Goal: Information Seeking & Learning: Learn about a topic

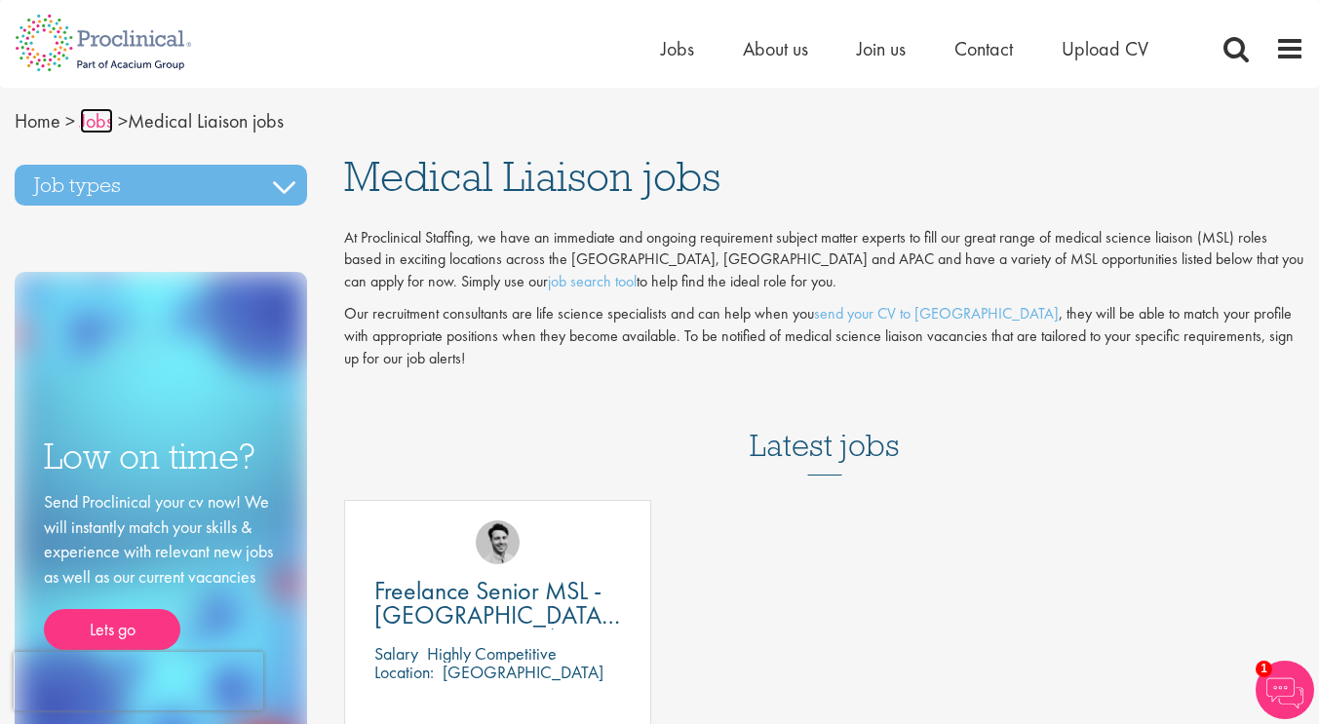
click at [108, 123] on link "Jobs" at bounding box center [96, 120] width 33 height 25
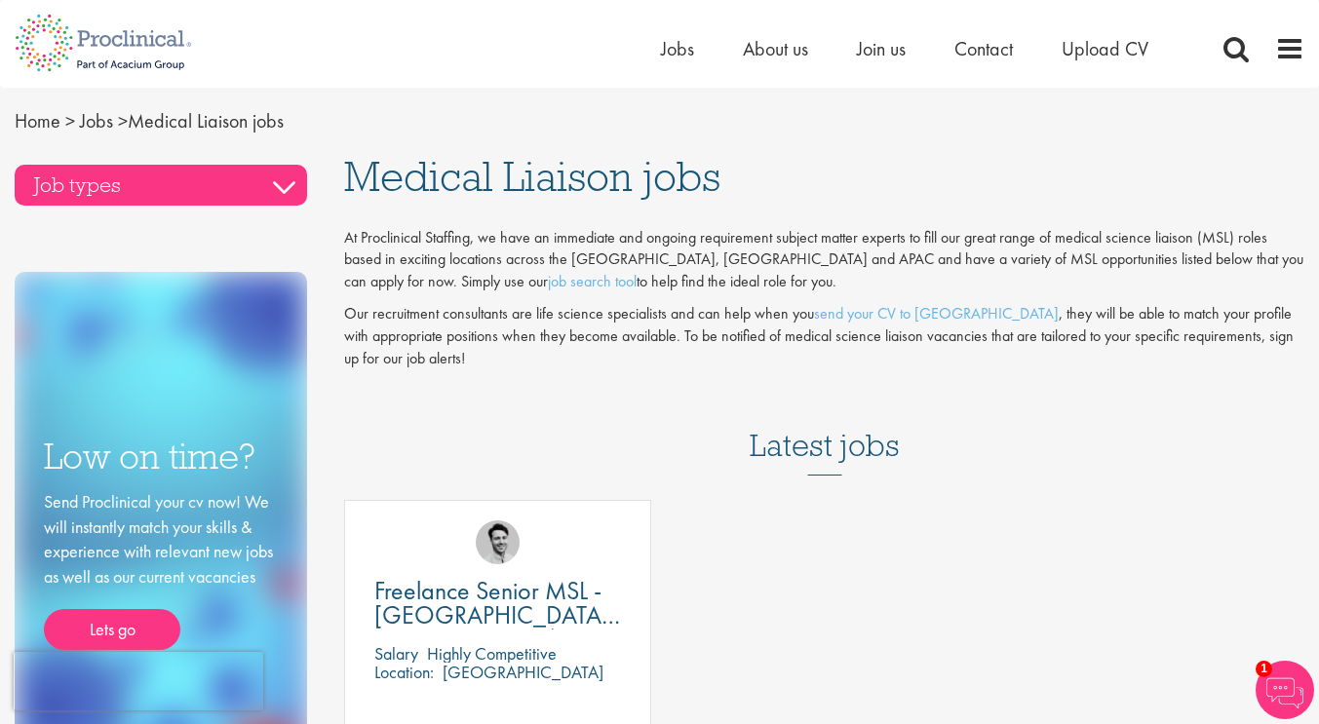
click at [259, 177] on h3 "Job types" at bounding box center [161, 185] width 292 height 41
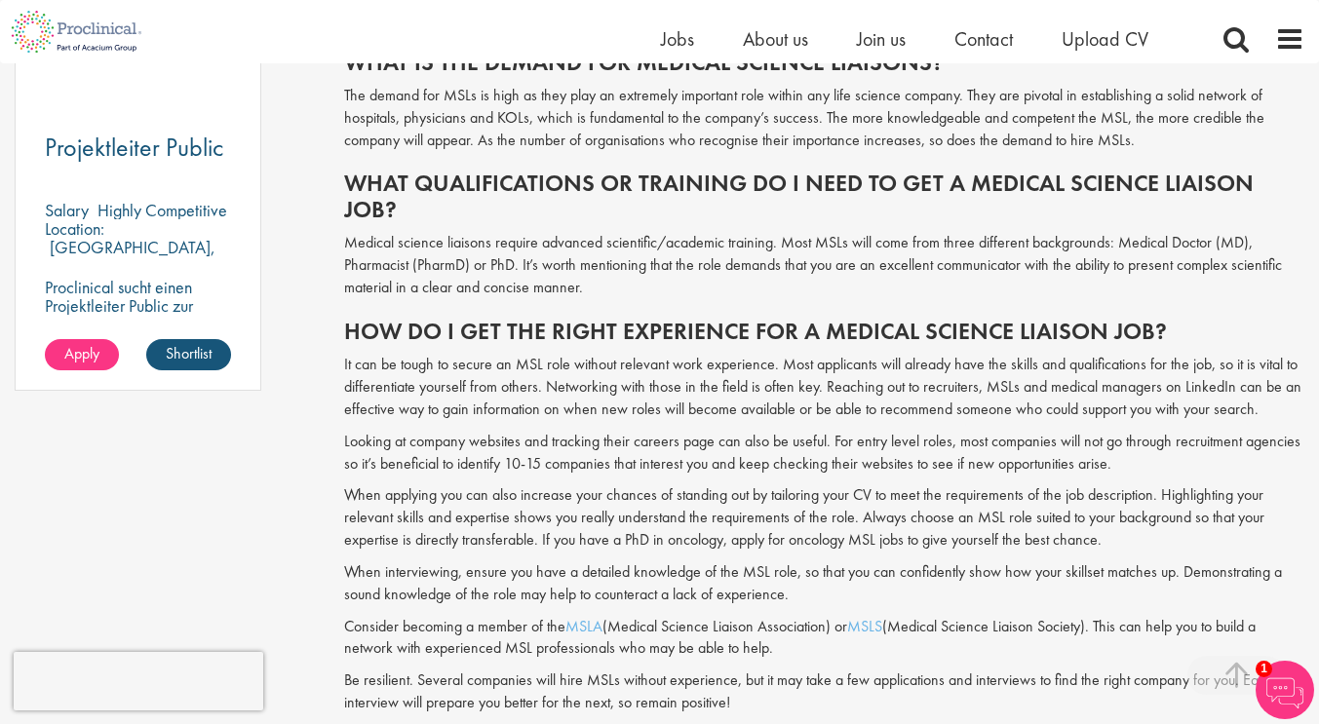
scroll to position [1473, 0]
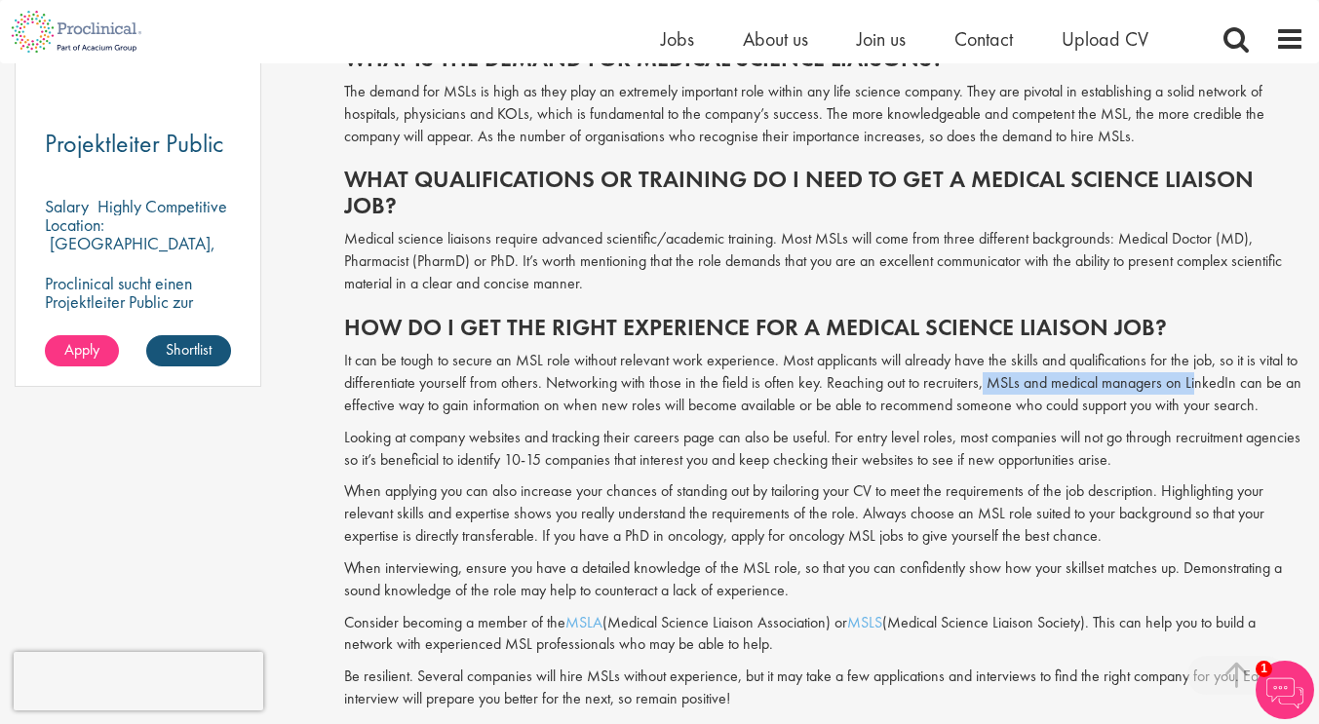
drag, startPoint x: 978, startPoint y: 377, endPoint x: 1189, endPoint y: 386, distance: 211.7
click at [1189, 386] on p "It can be tough to secure an MSL role without relevant work experience. Most ap…" at bounding box center [824, 383] width 960 height 67
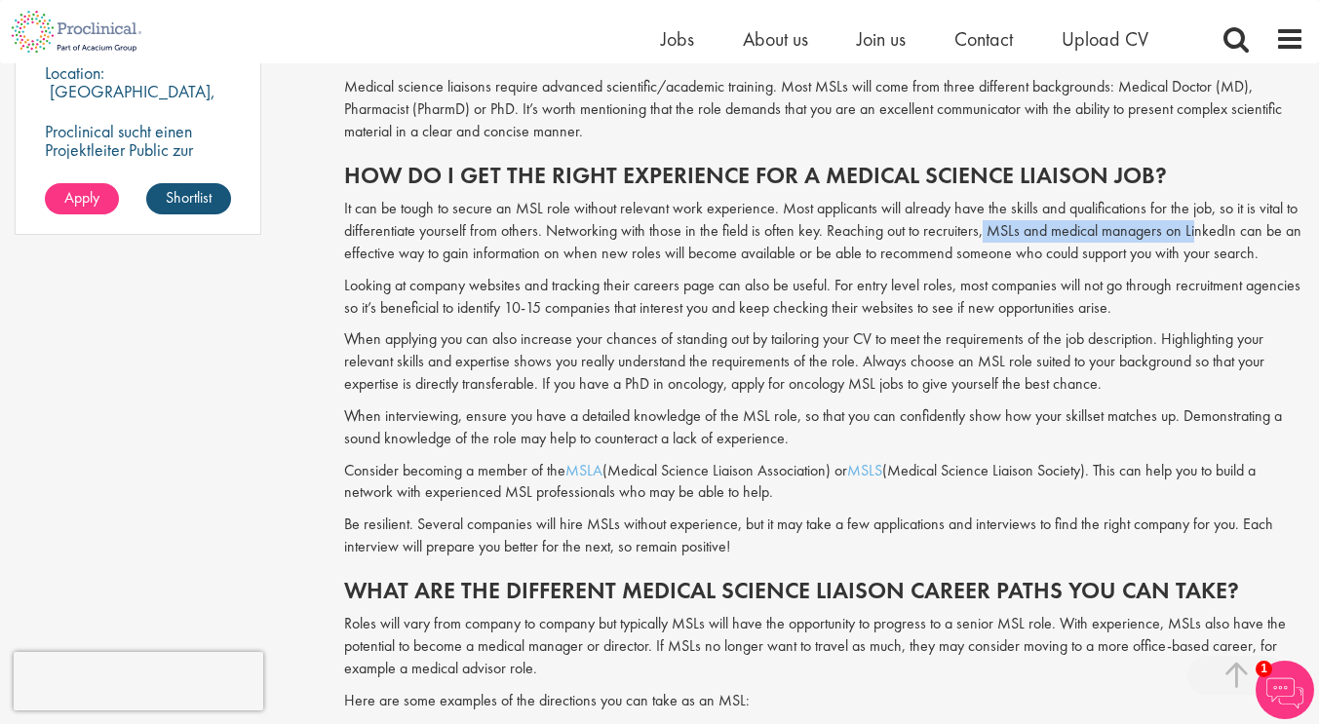
scroll to position [1605, 0]
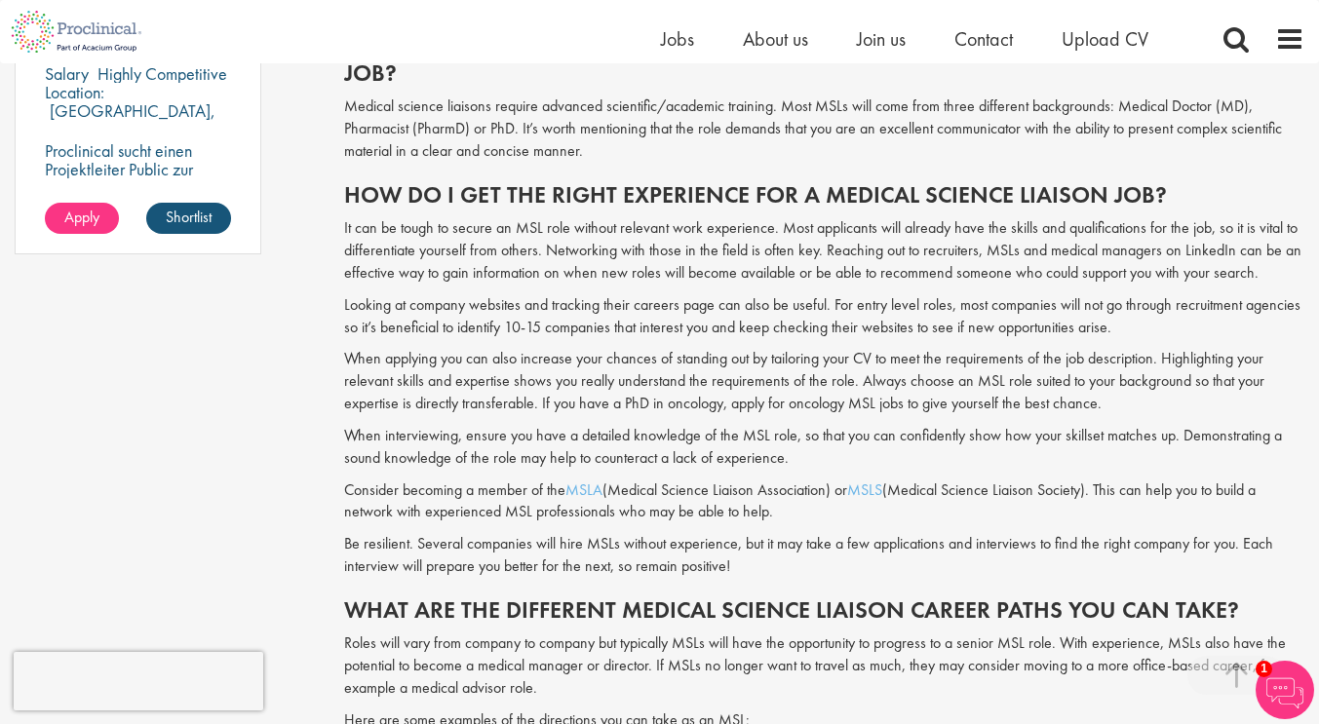
click at [712, 467] on p "When interviewing, ensure you have a detailed knowledge of the MSL role, so tha…" at bounding box center [824, 447] width 960 height 45
click at [595, 483] on link "MSLA" at bounding box center [583, 490] width 37 height 20
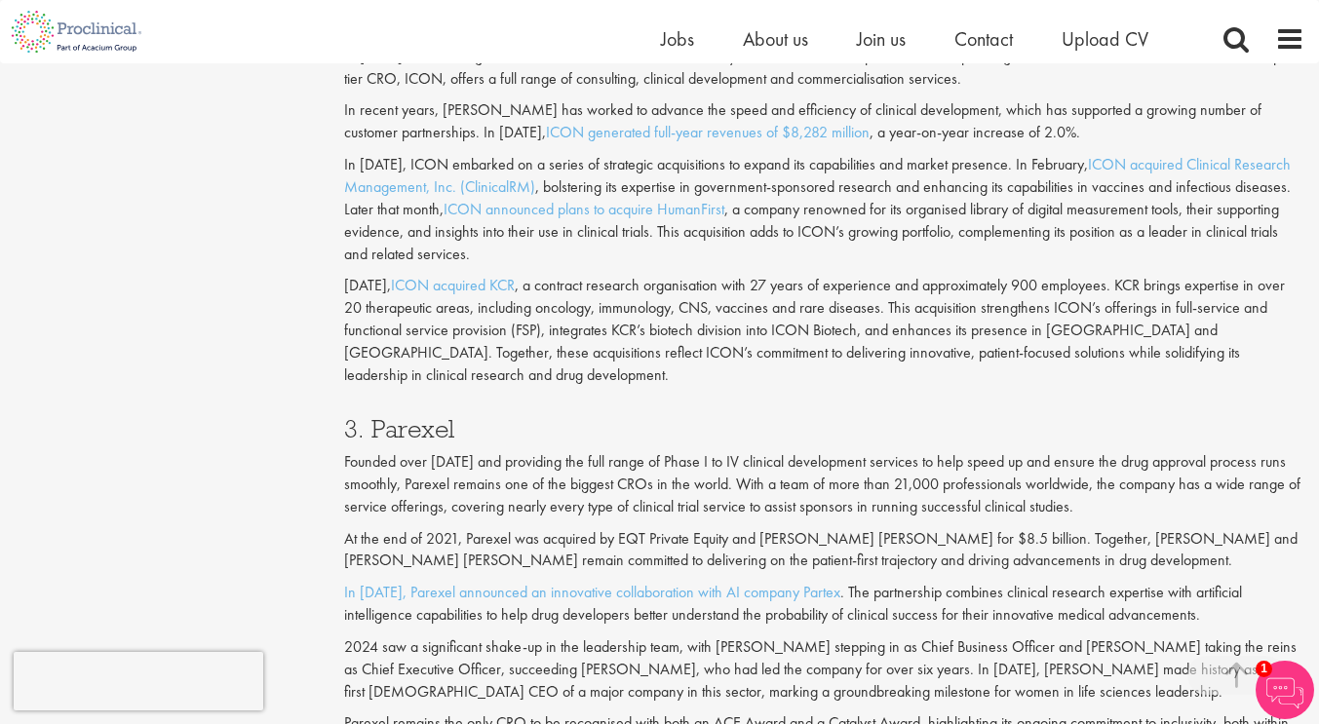
scroll to position [2016, 0]
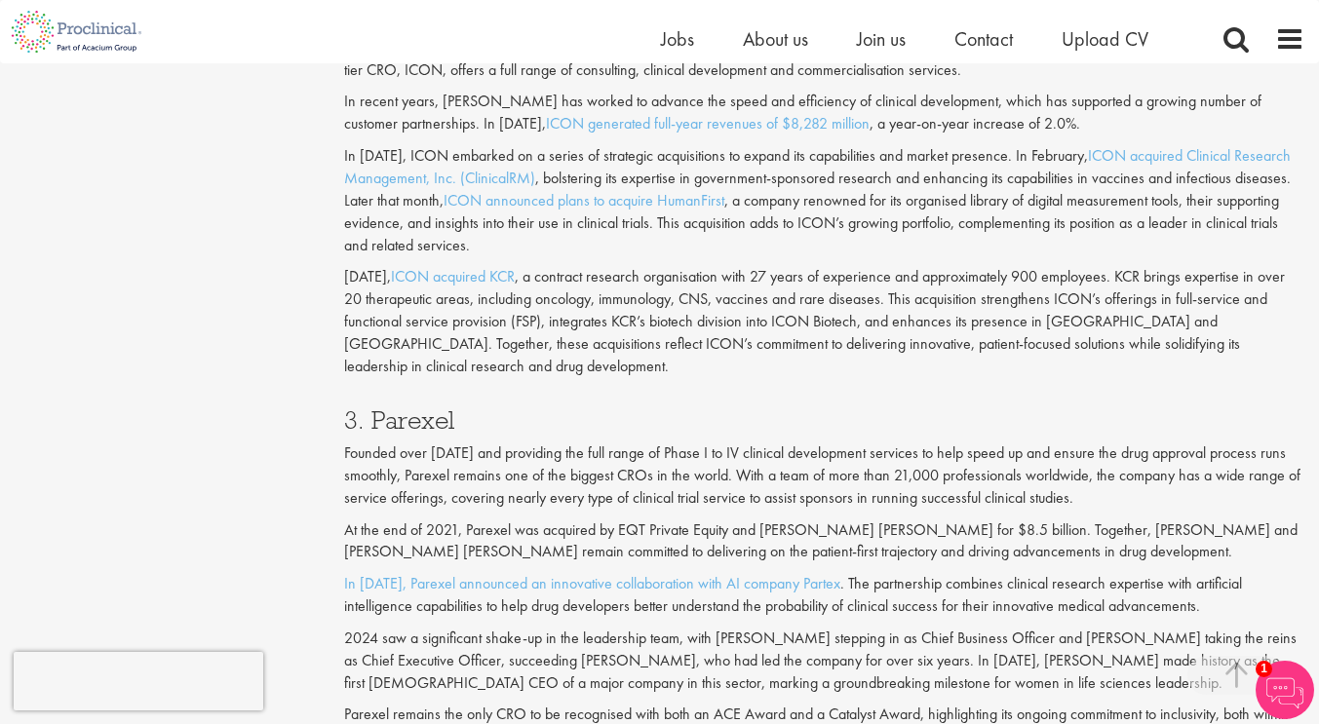
click at [421, 407] on h3 "3. Parexel" at bounding box center [824, 419] width 960 height 25
copy h3 "Parexel"
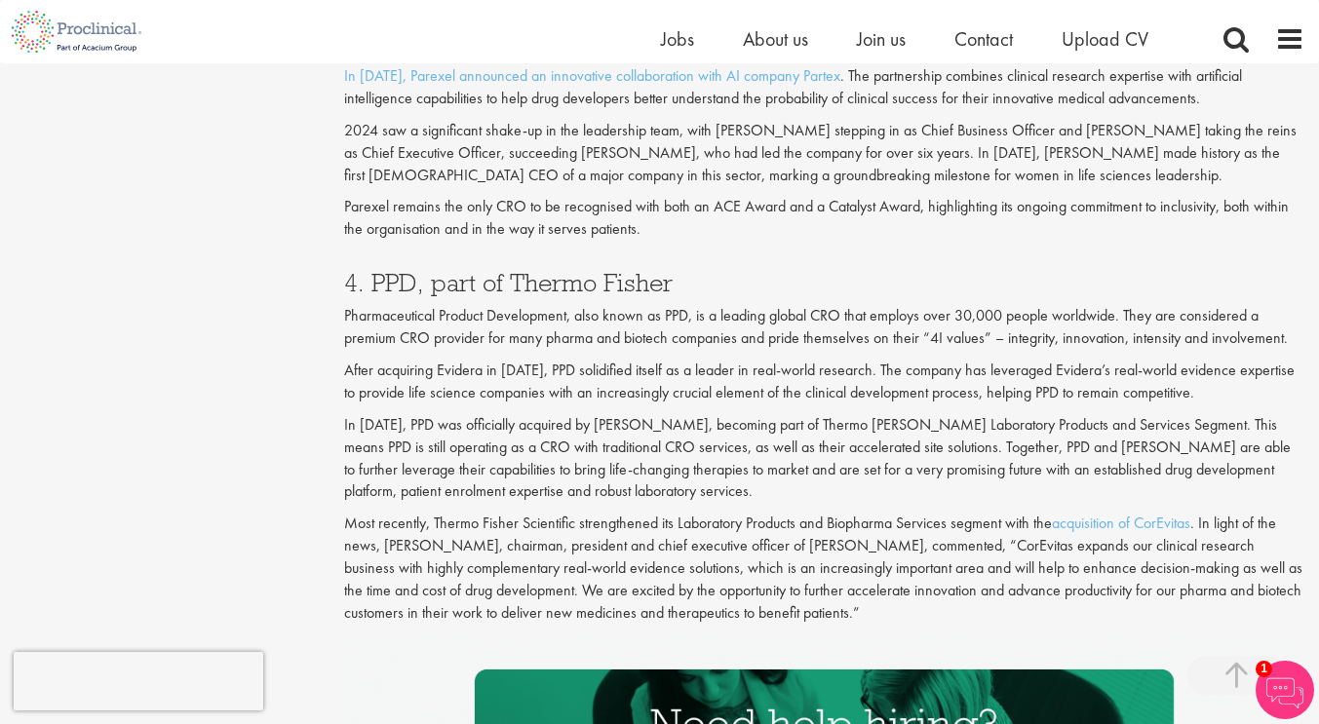
scroll to position [2524, 0]
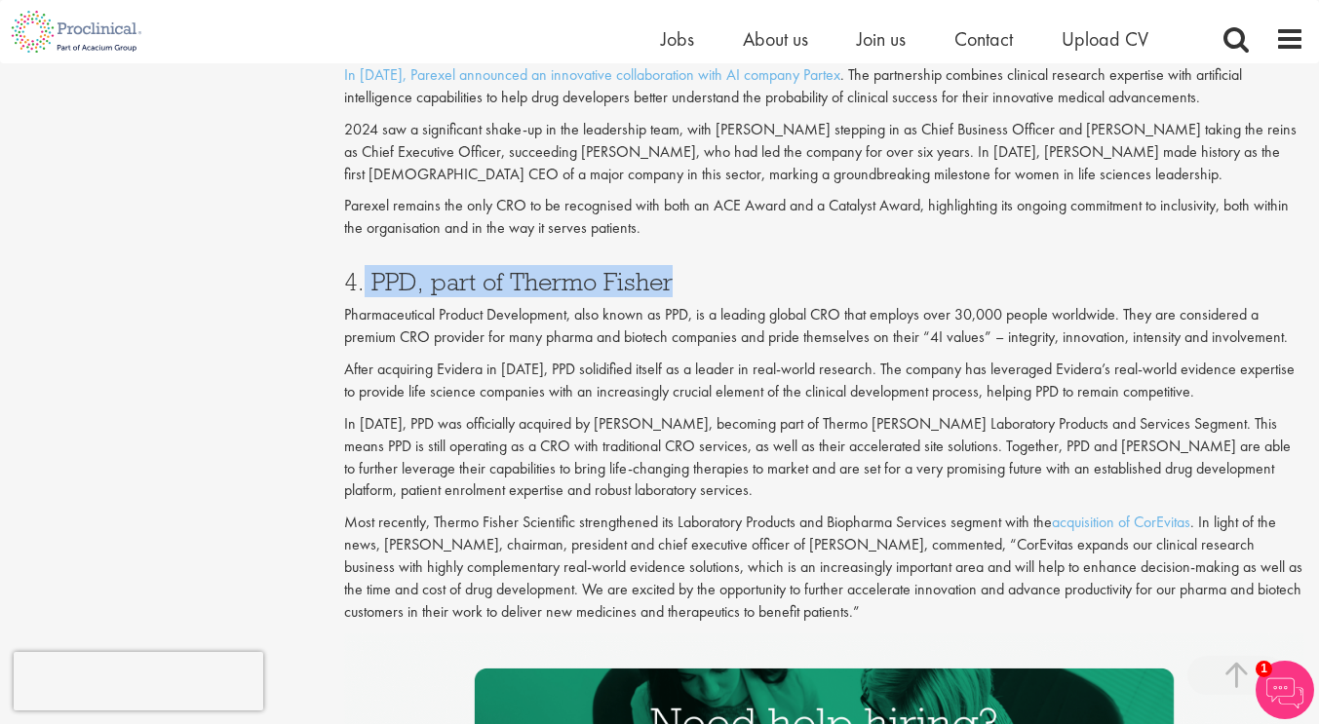
drag, startPoint x: 682, startPoint y: 259, endPoint x: 372, endPoint y: 263, distance: 310.0
click at [372, 269] on h3 "4. PPD, part of Thermo Fisher" at bounding box center [824, 281] width 960 height 25
copy h3 "PPD, part of [PERSON_NAME]"
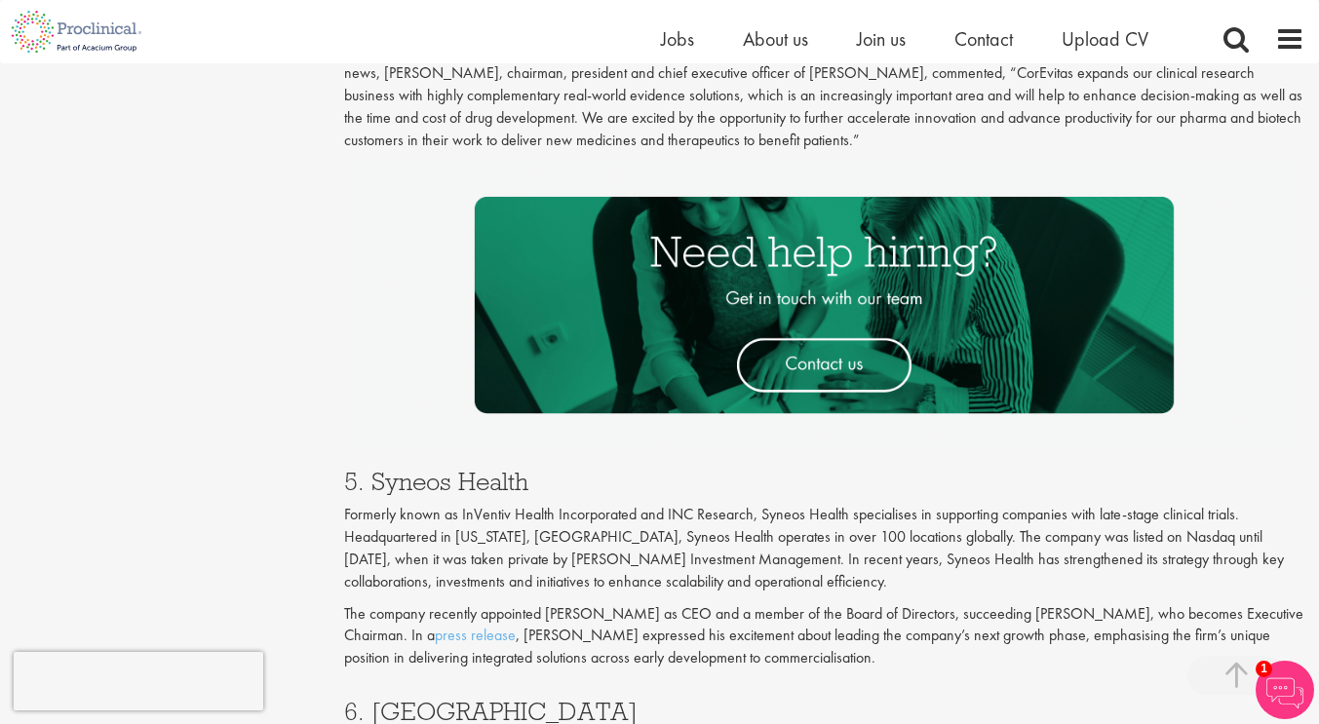
scroll to position [2998, 0]
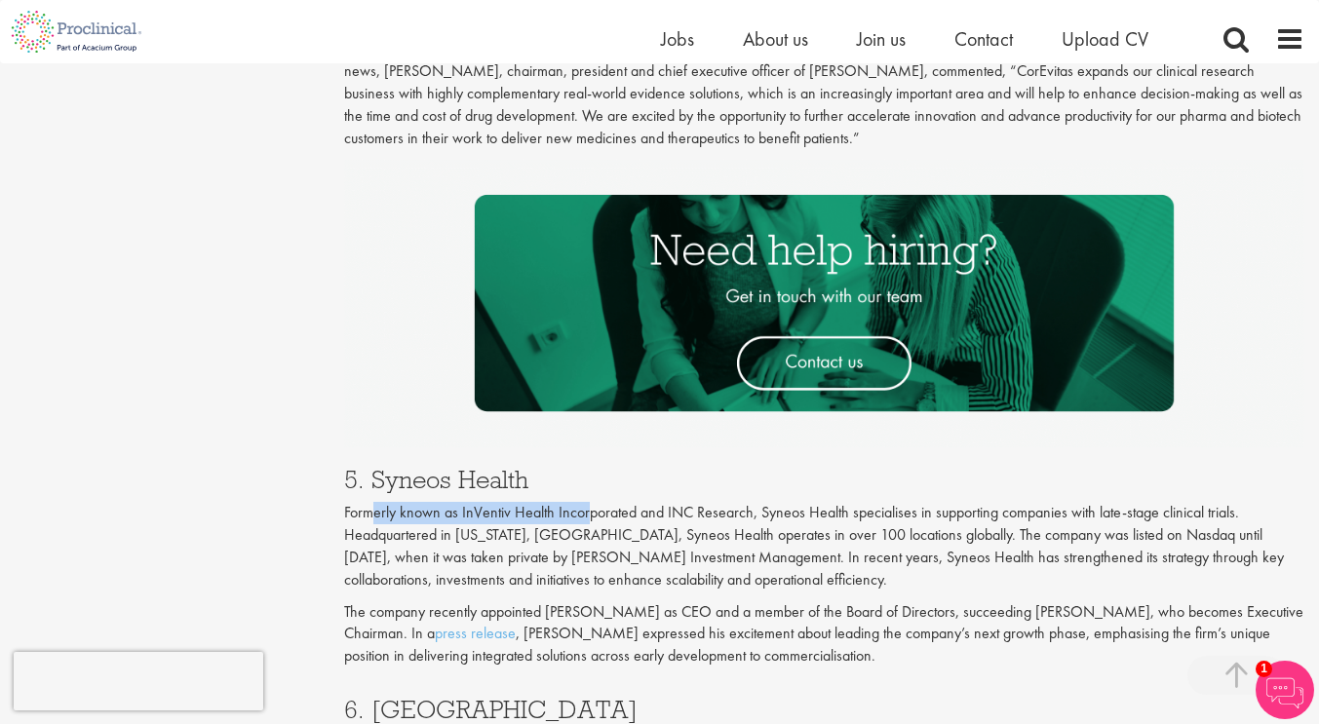
drag, startPoint x: 588, startPoint y: 476, endPoint x: 376, endPoint y: 474, distance: 211.5
click at [376, 474] on div "5. Syneos Health Formerly known as InVentiv Health Incorporated and INC Researc…" at bounding box center [823, 562] width 989 height 230
click at [523, 524] on p "Formerly known as InVentiv Health Incorporated and INC Research, Syneos Health …" at bounding box center [824, 546] width 960 height 89
drag, startPoint x: 532, startPoint y: 452, endPoint x: 379, endPoint y: 453, distance: 153.0
click at [379, 467] on h3 "5. Syneos Health" at bounding box center [824, 479] width 960 height 25
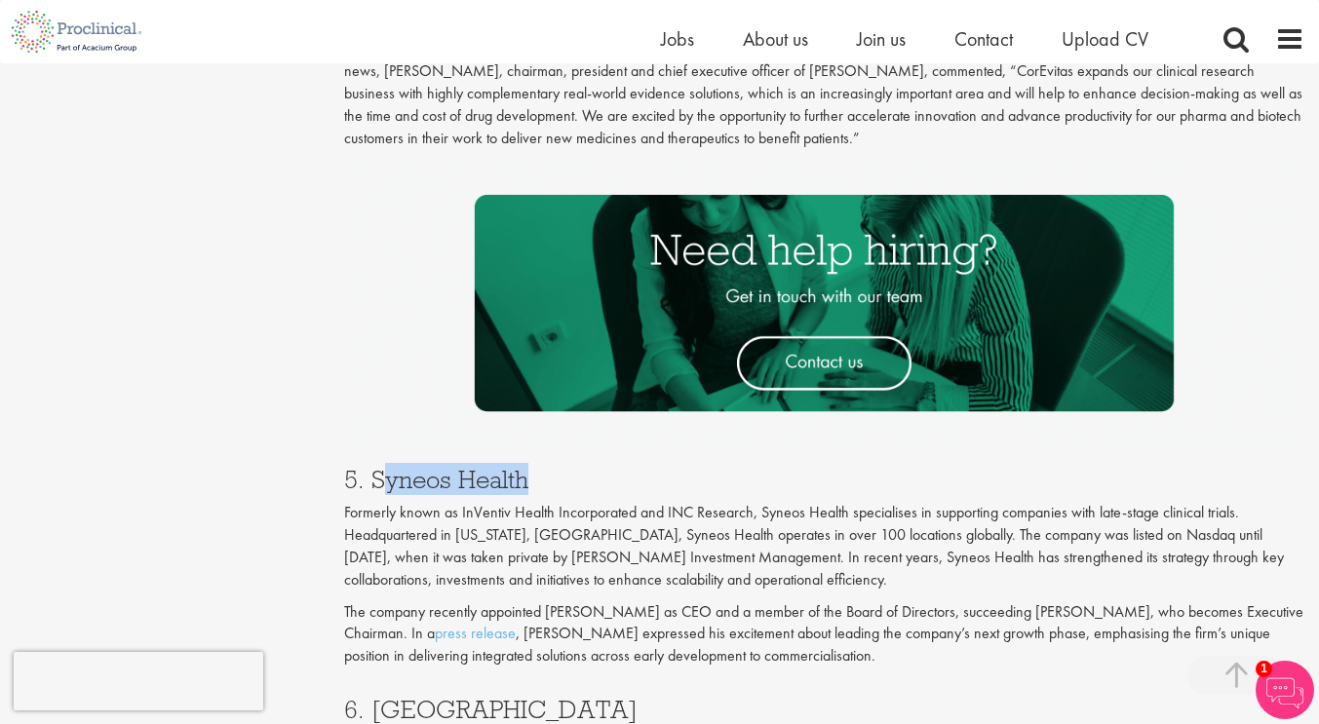
copy h3 "yneos Health"
copy h3 "Syneos Health"
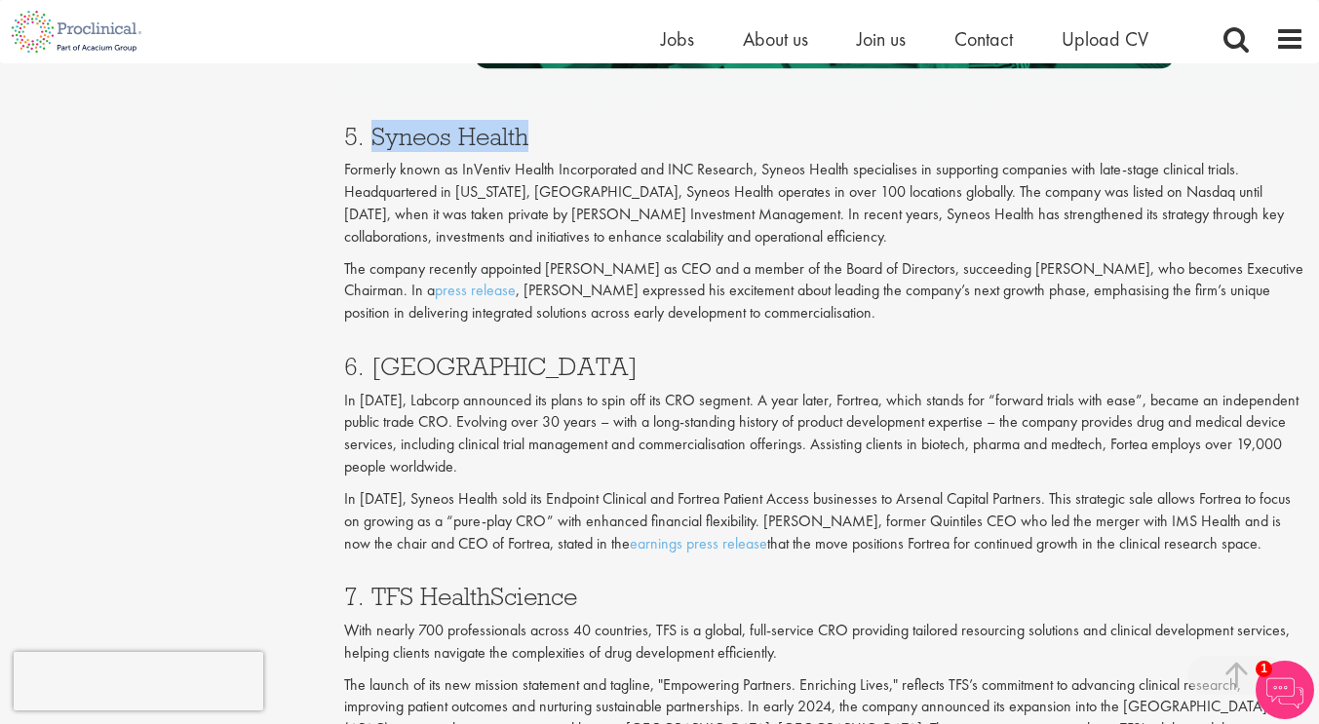
scroll to position [3342, 0]
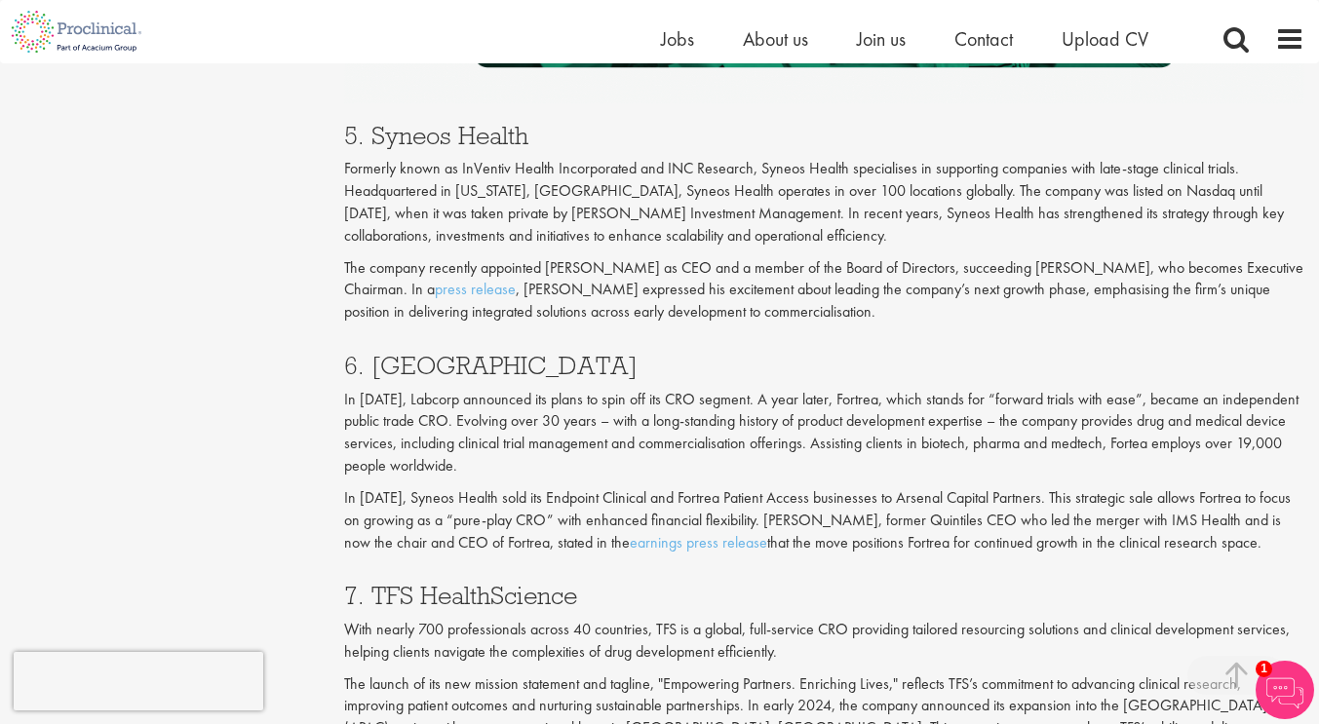
click at [404, 353] on h3 "6. Fortrea" at bounding box center [824, 365] width 960 height 25
copy h3 "Fortrea"
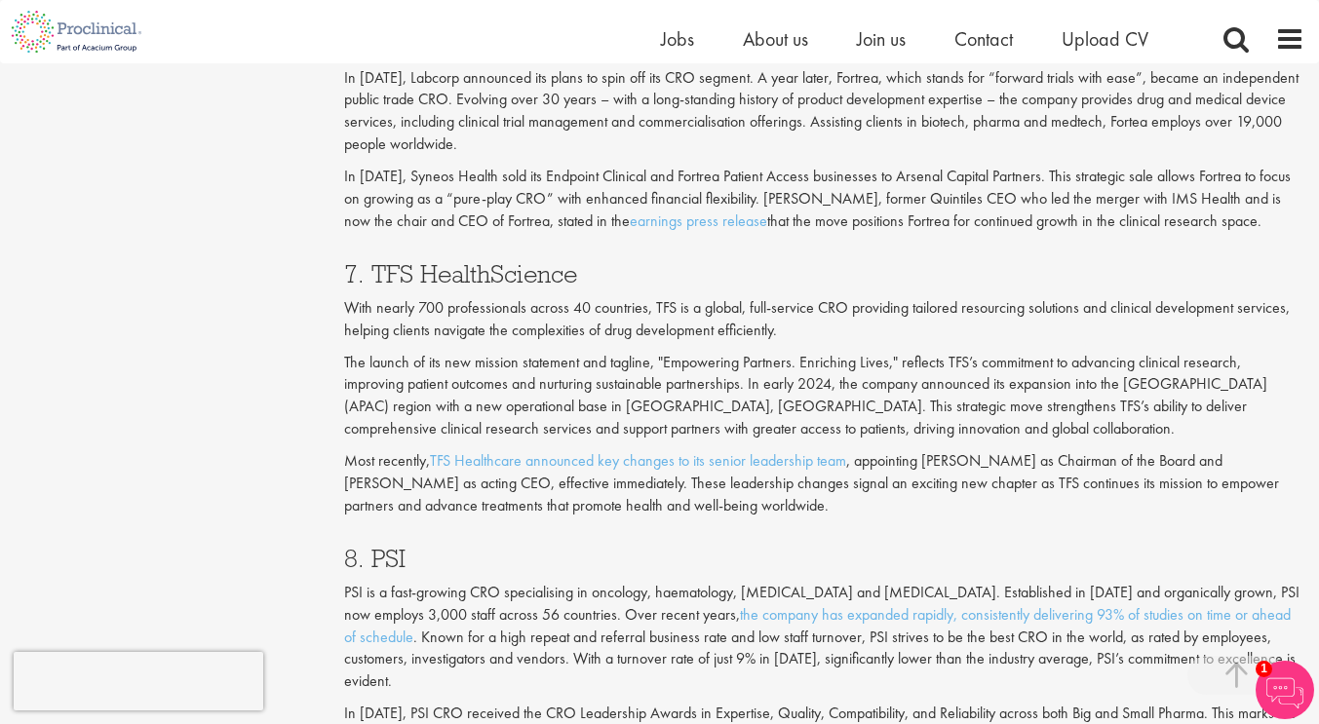
scroll to position [3673, 0]
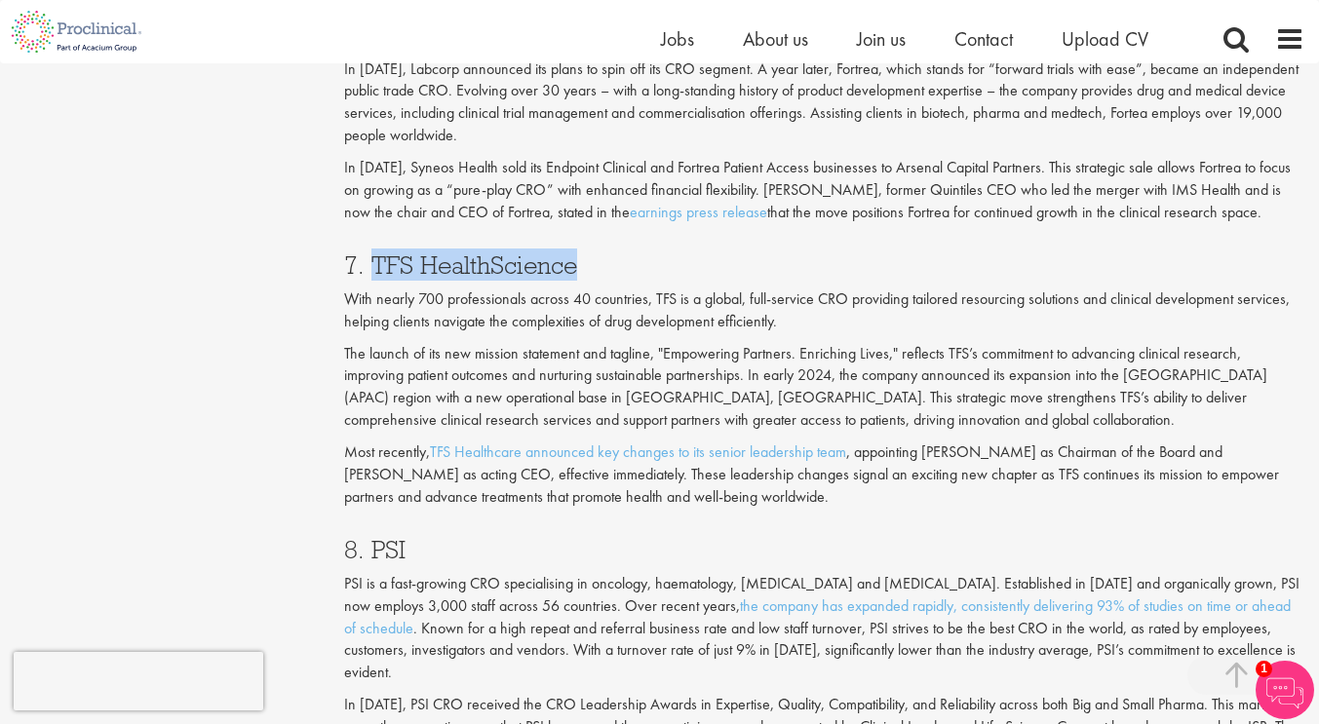
drag, startPoint x: 615, startPoint y: 250, endPoint x: 382, endPoint y: 250, distance: 233.0
click at [382, 252] on h3 "7. TFS HealthScience" at bounding box center [824, 264] width 960 height 25
copy h3 "TFS HealthScience"
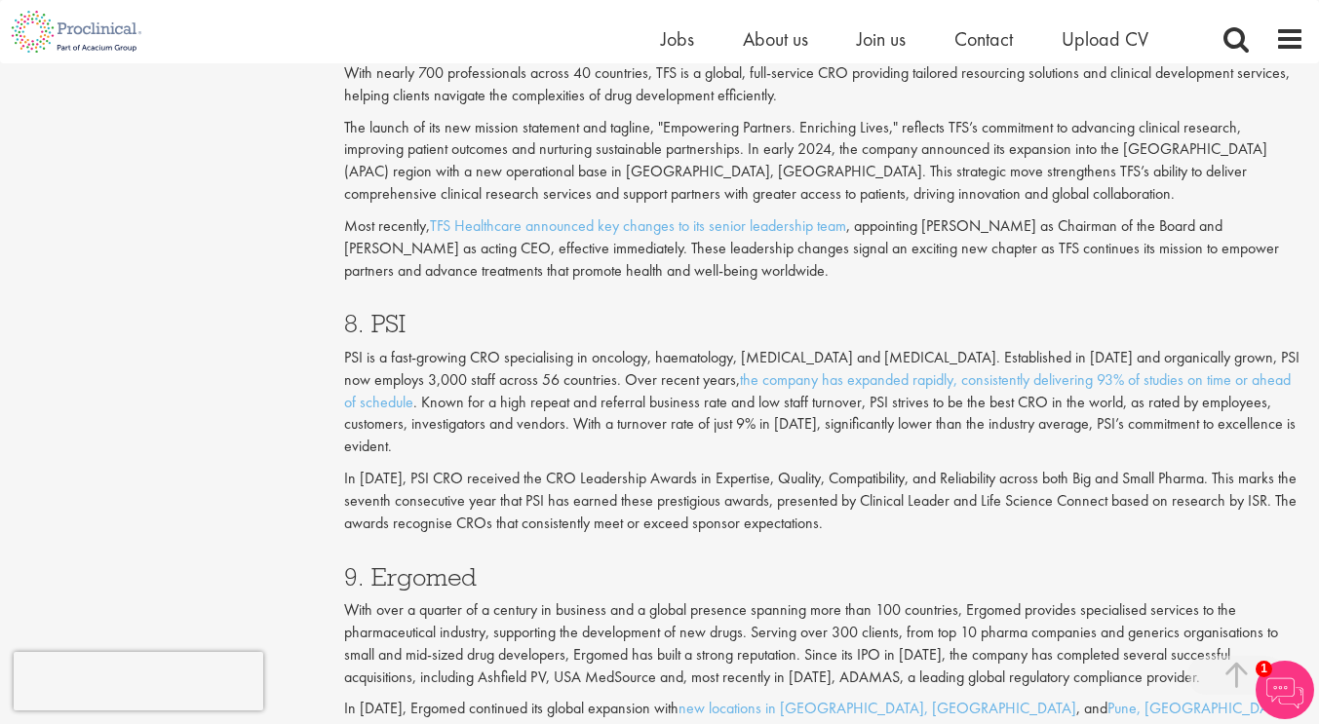
scroll to position [3900, 0]
click at [389, 310] on h3 "8. PSI" at bounding box center [824, 322] width 960 height 25
copy h3 "PSI"
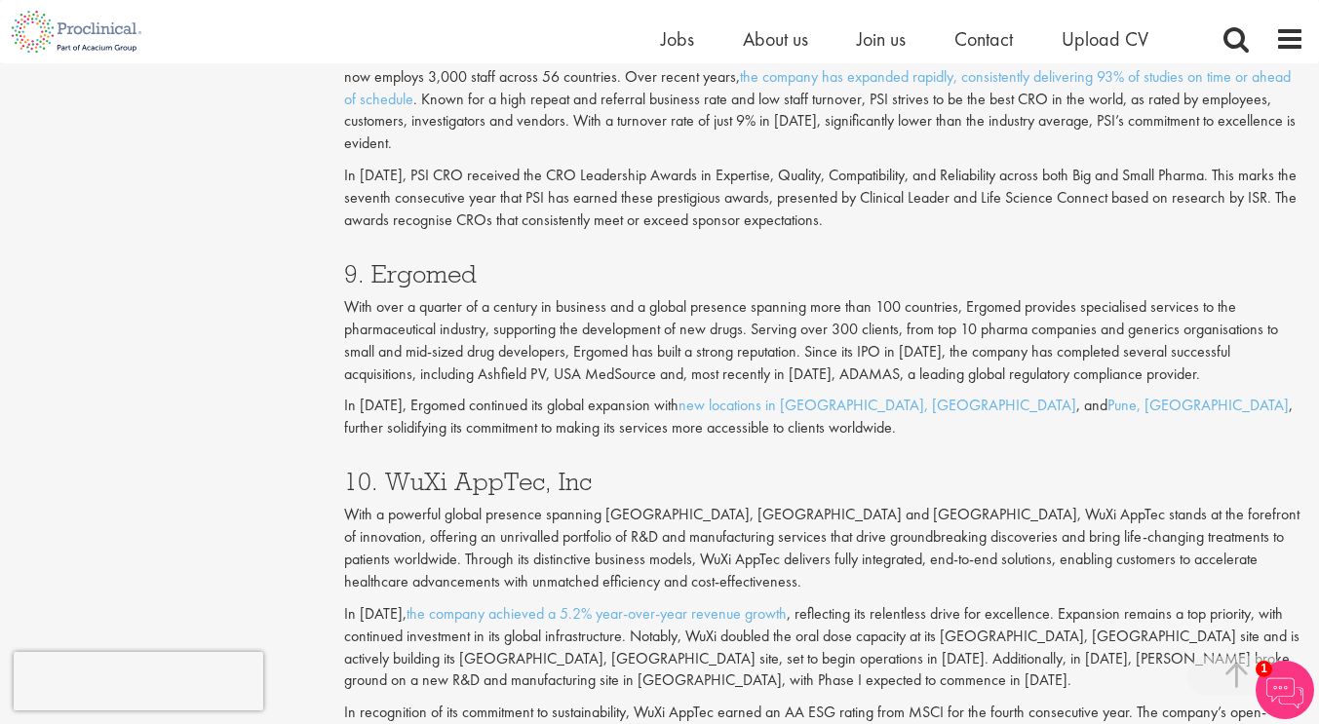
scroll to position [4204, 0]
click at [424, 259] on h3 "9. Ergomed" at bounding box center [824, 271] width 960 height 25
copy h3 "Ergomed"
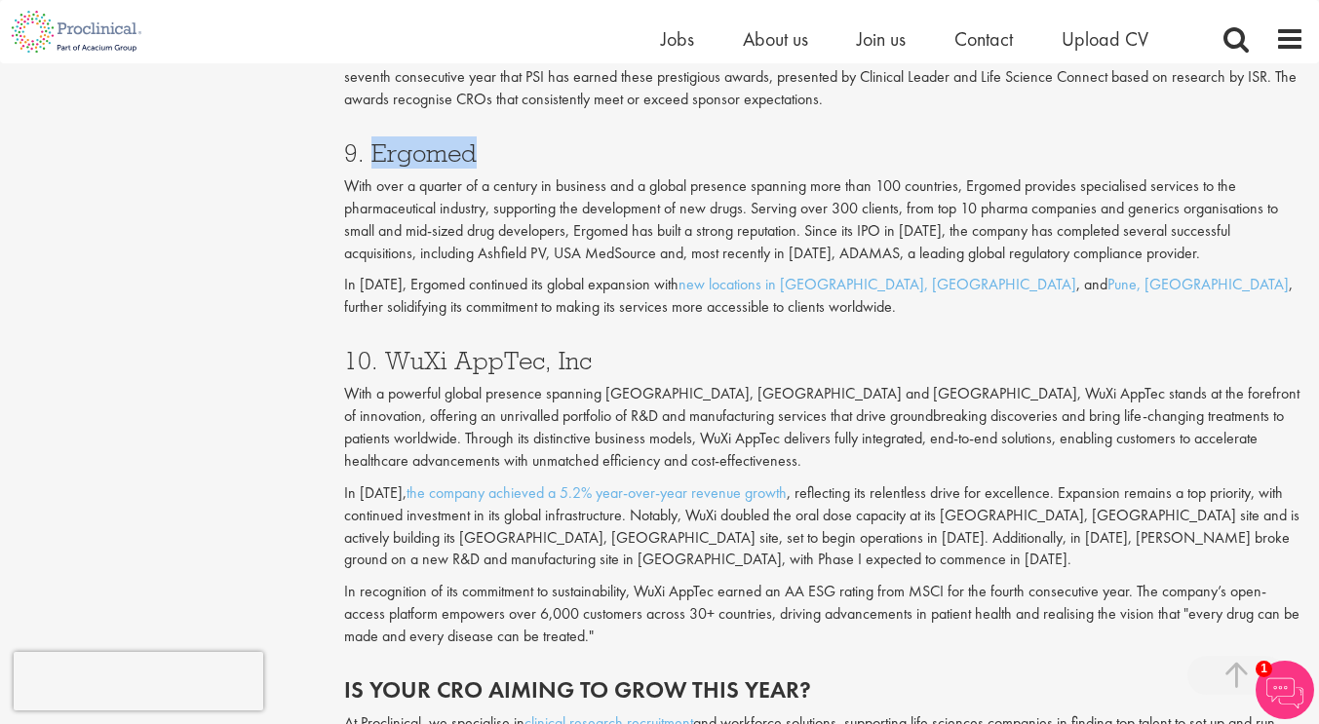
scroll to position [4336, 0]
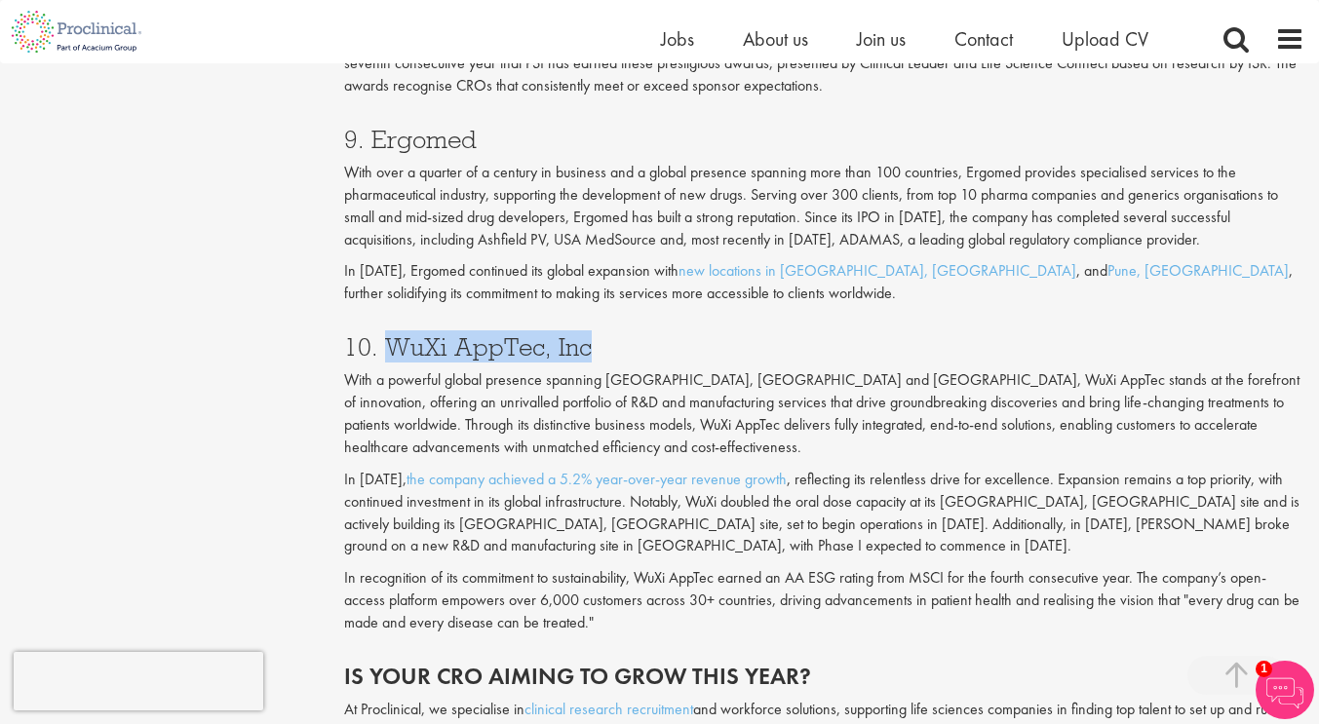
drag, startPoint x: 601, startPoint y: 326, endPoint x: 393, endPoint y: 333, distance: 208.7
click at [393, 334] on h3 "10. WuXi AppTec, Inc" at bounding box center [824, 346] width 960 height 25
copy h3 "WuXi AppTec, Inc"
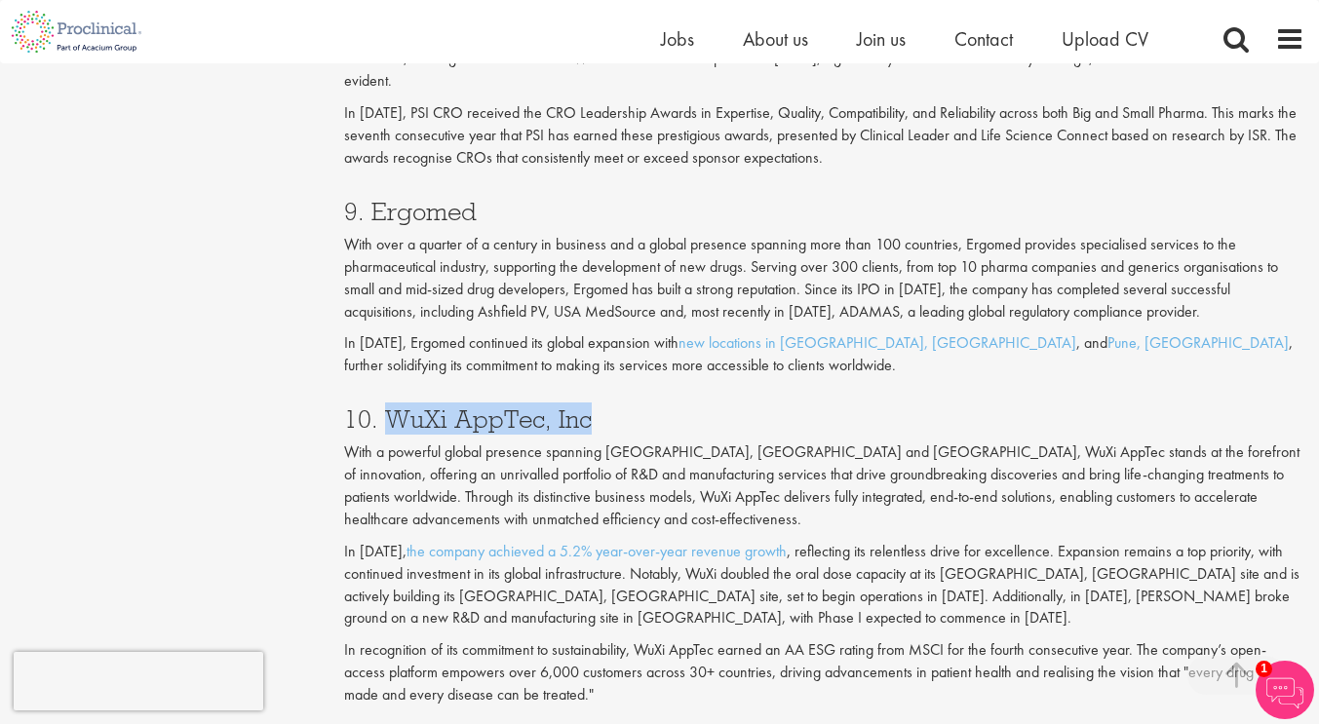
scroll to position [4253, 0]
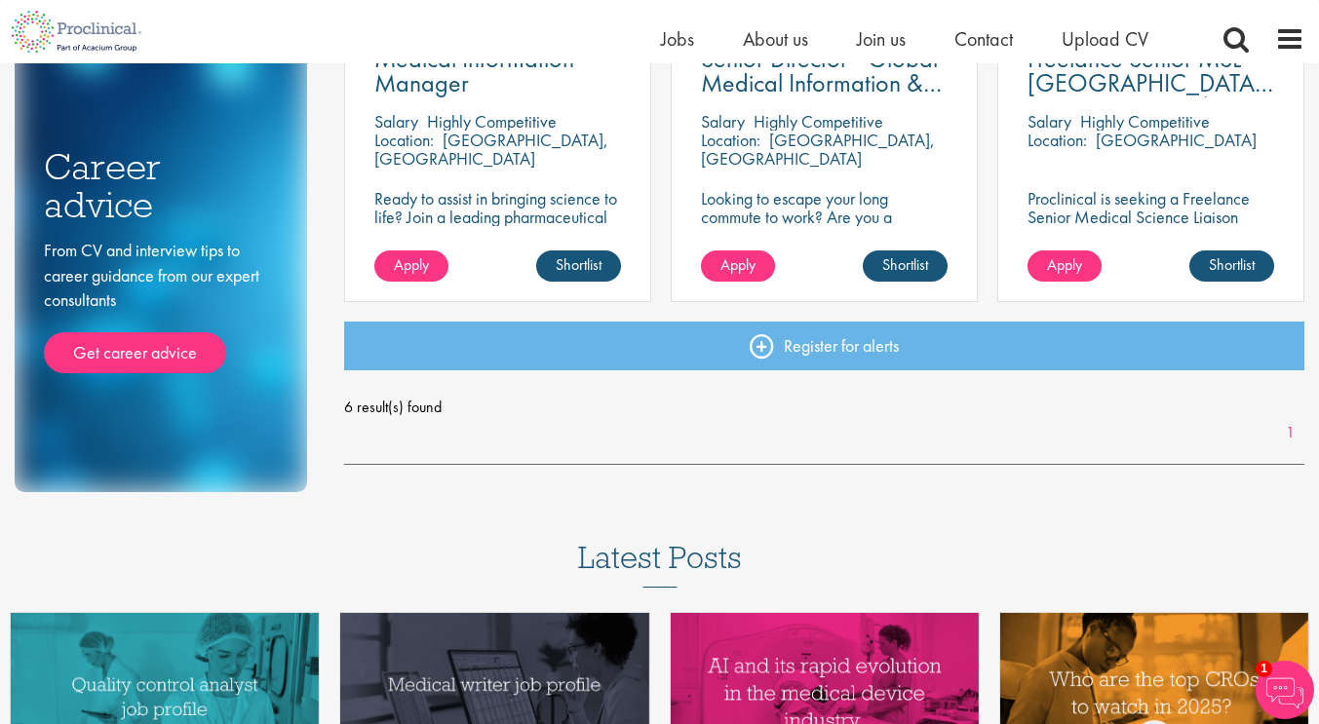
scroll to position [820, 0]
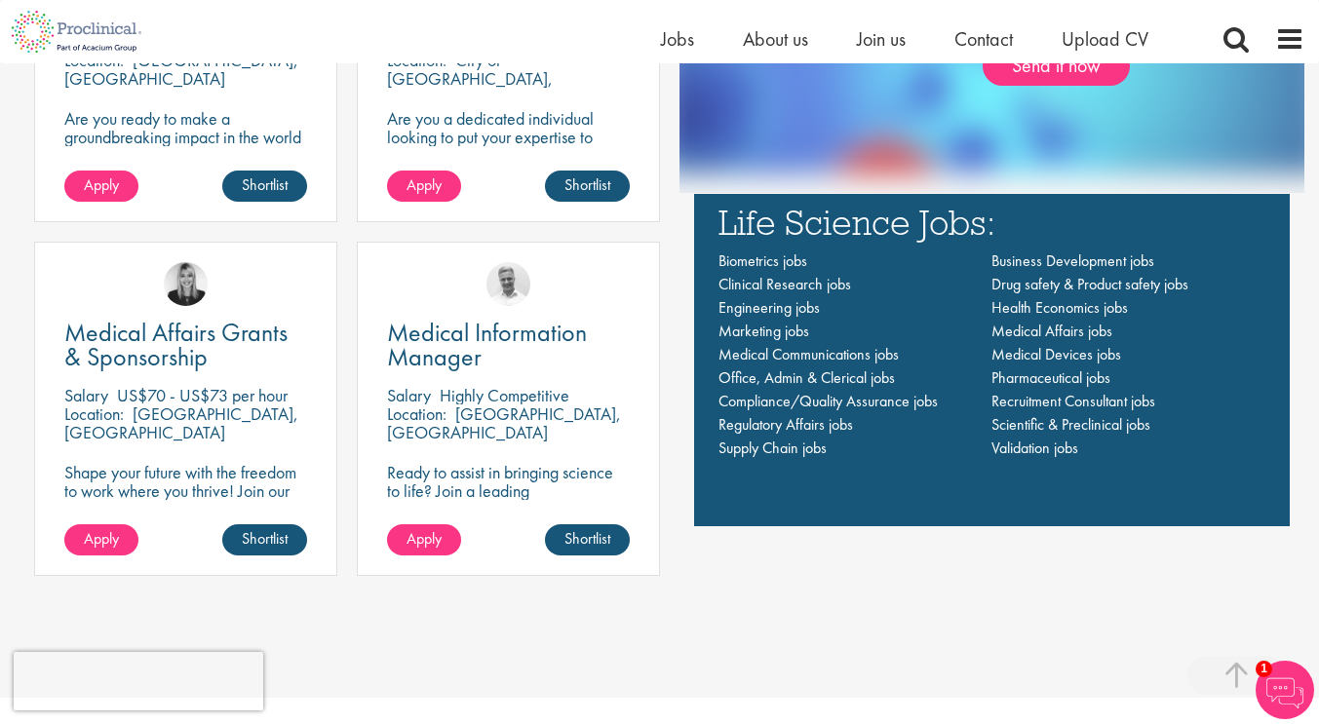
scroll to position [1420, 0]
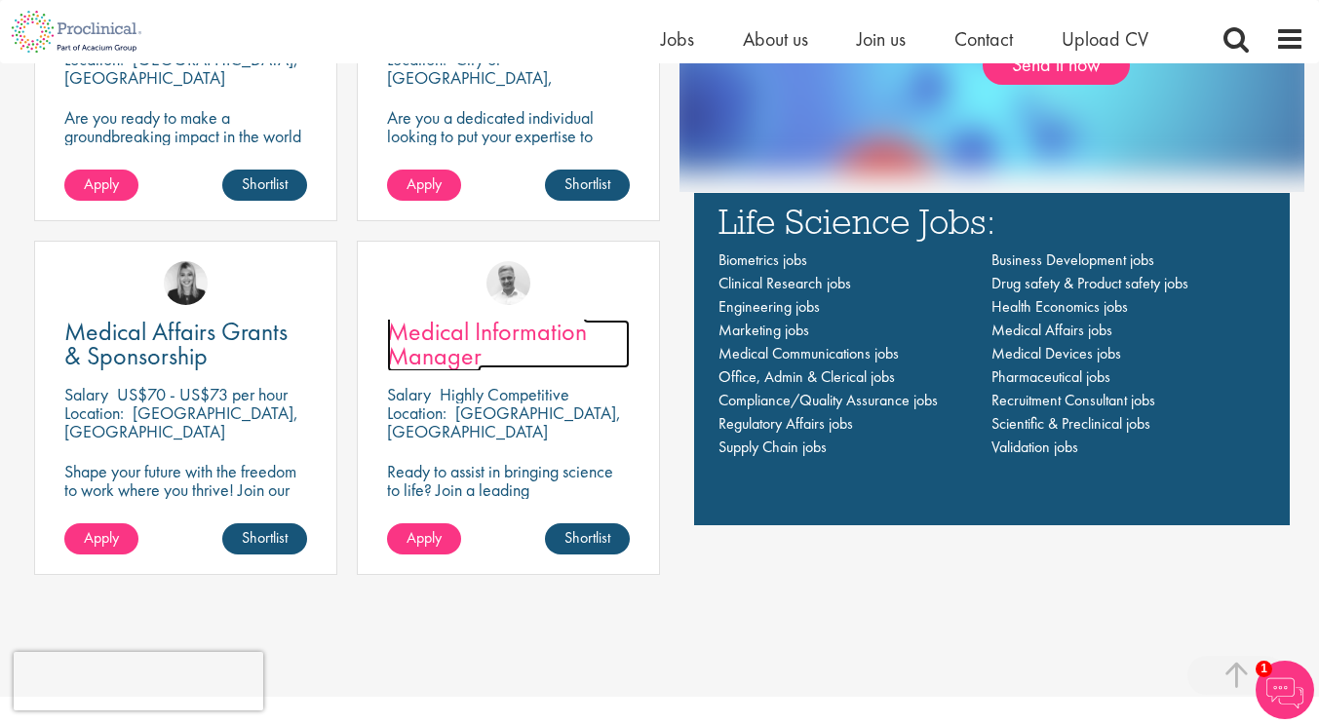
click at [473, 331] on span "Medical Information Manager" at bounding box center [487, 344] width 200 height 58
